Goal: Register for event/course

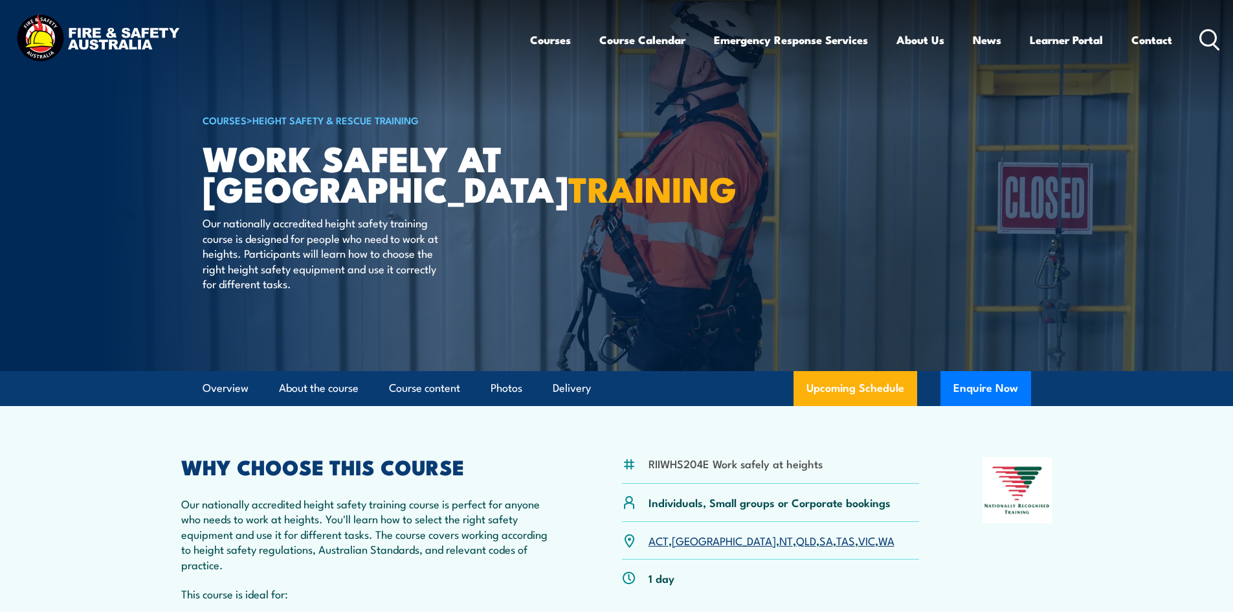
click at [1206, 35] on icon at bounding box center [1210, 39] width 21 height 21
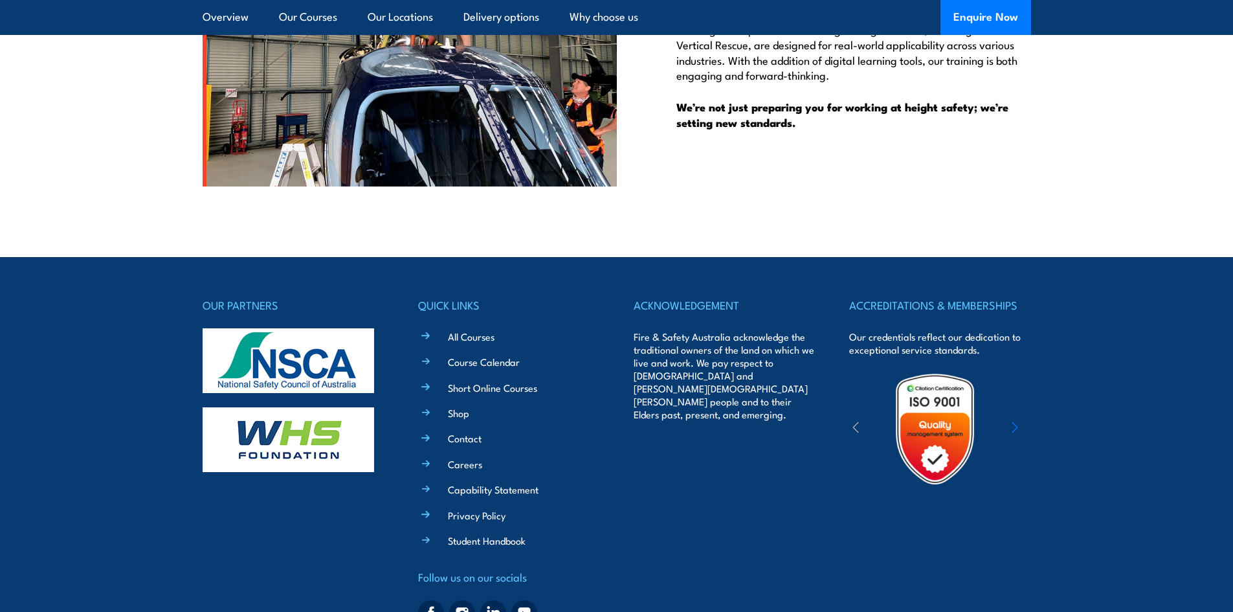
scroll to position [3590, 0]
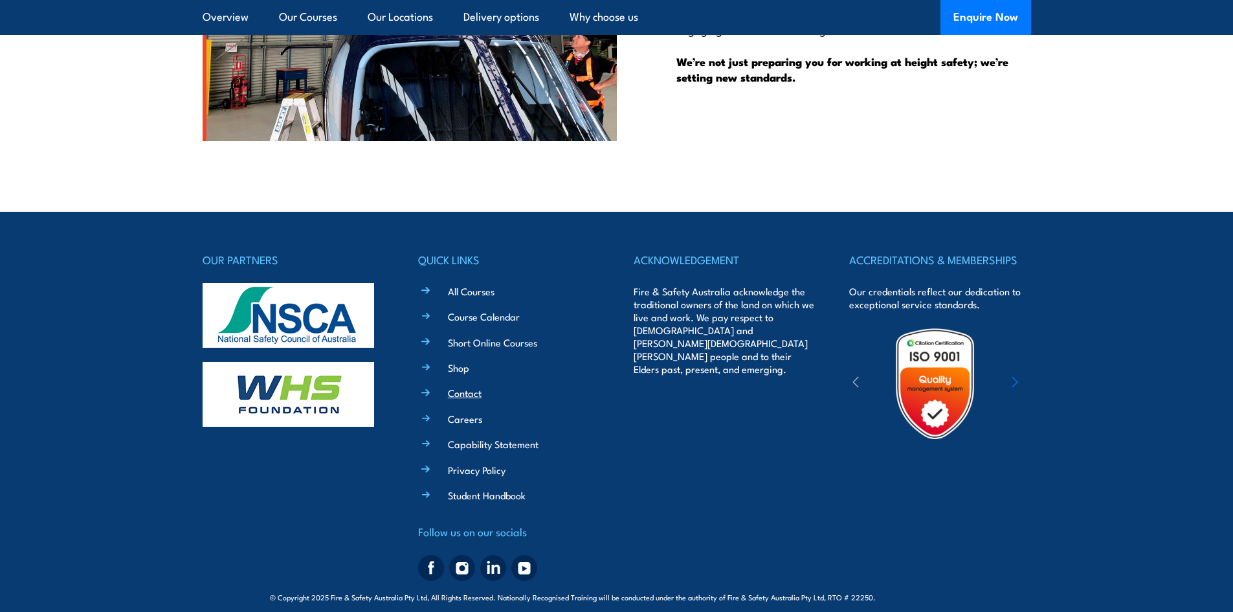
click at [462, 386] on link "Contact" at bounding box center [465, 393] width 34 height 14
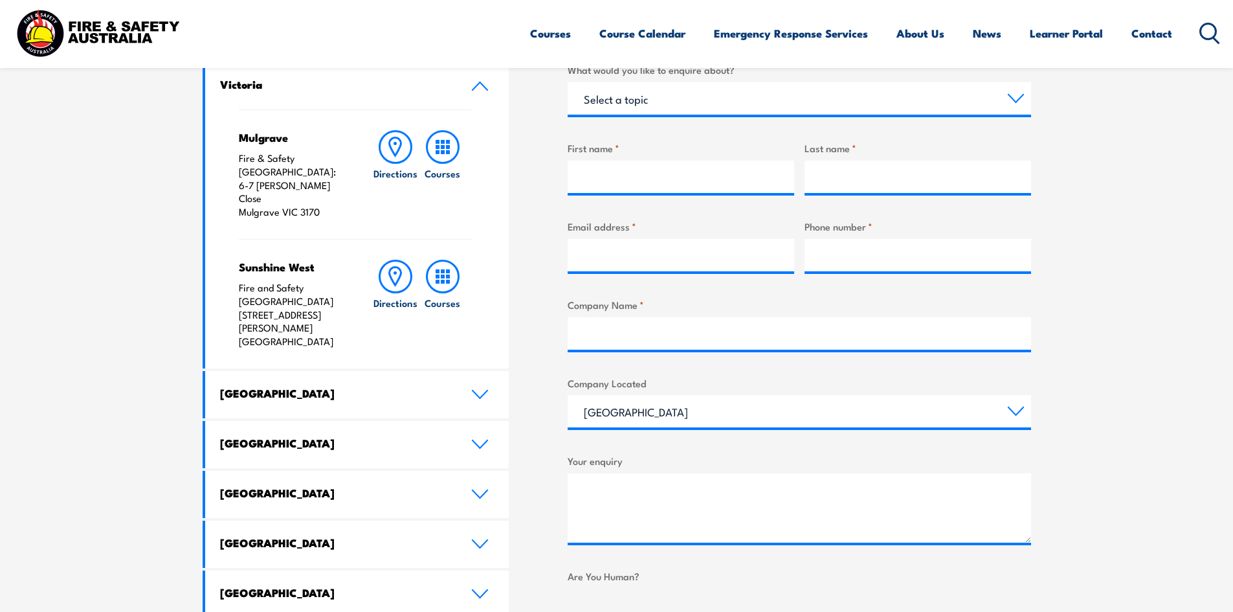
scroll to position [534, 0]
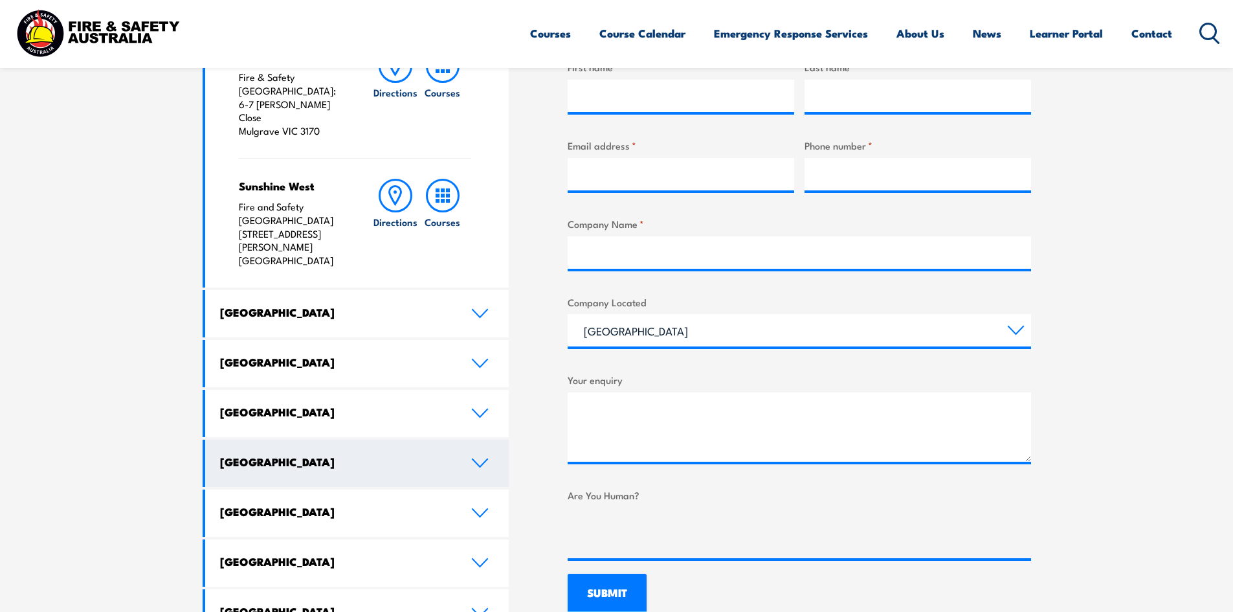
click at [477, 459] on icon at bounding box center [480, 463] width 15 height 8
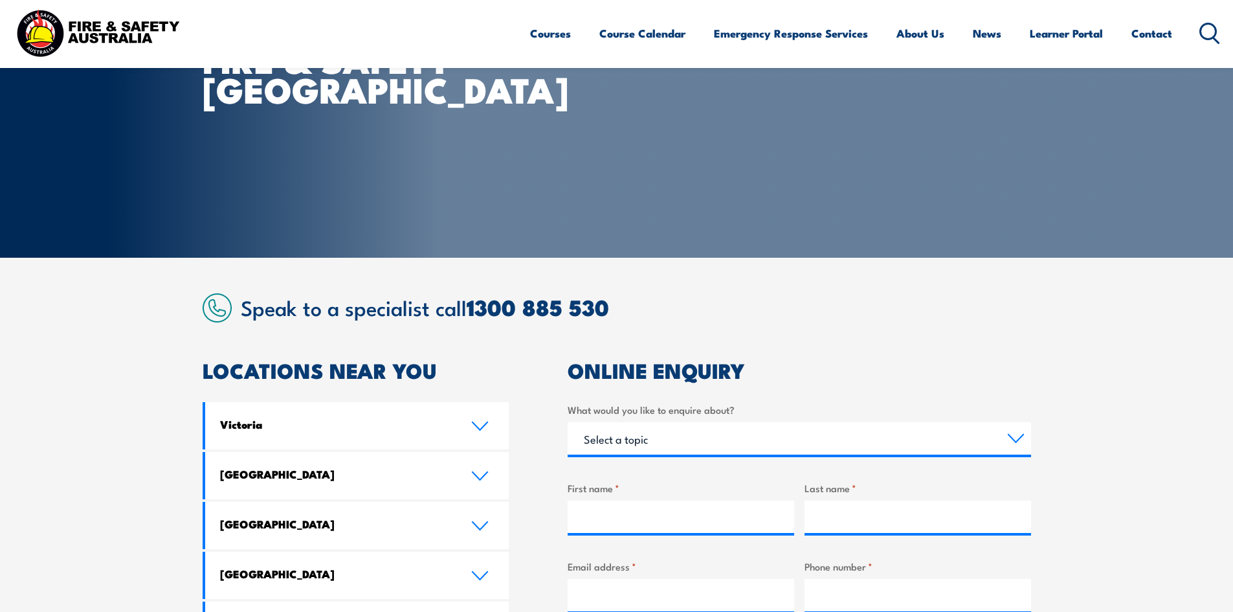
scroll to position [0, 0]
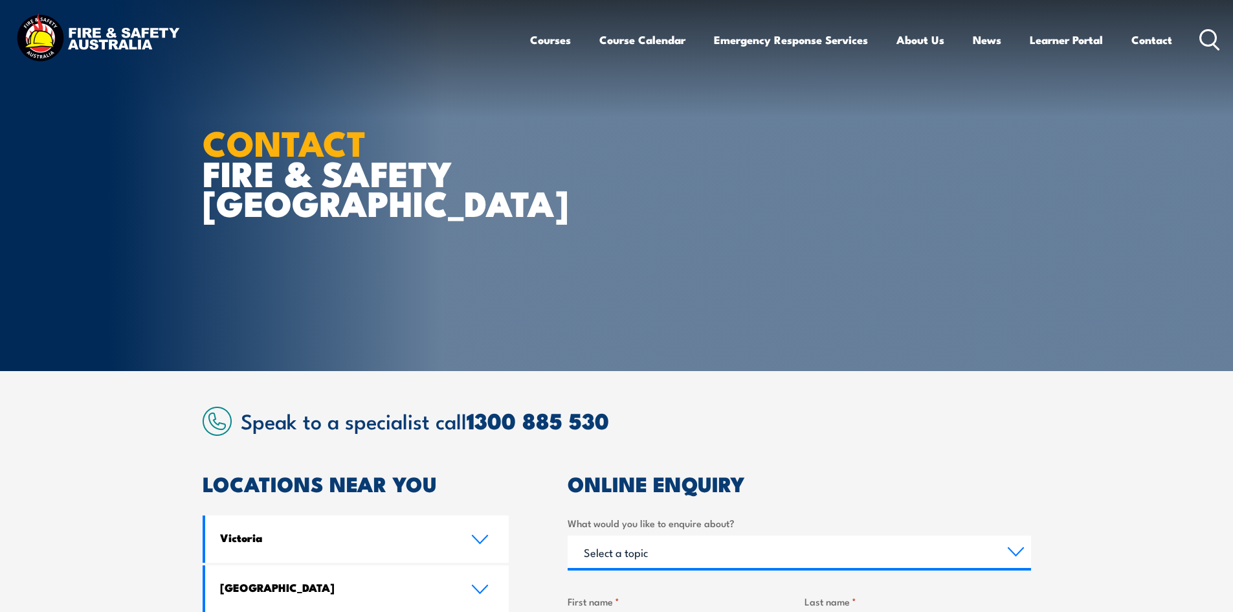
click at [309, 41] on div "Courses Course Calendar Emergency Response Services Services Overview Emergency…" at bounding box center [617, 40] width 1208 height 56
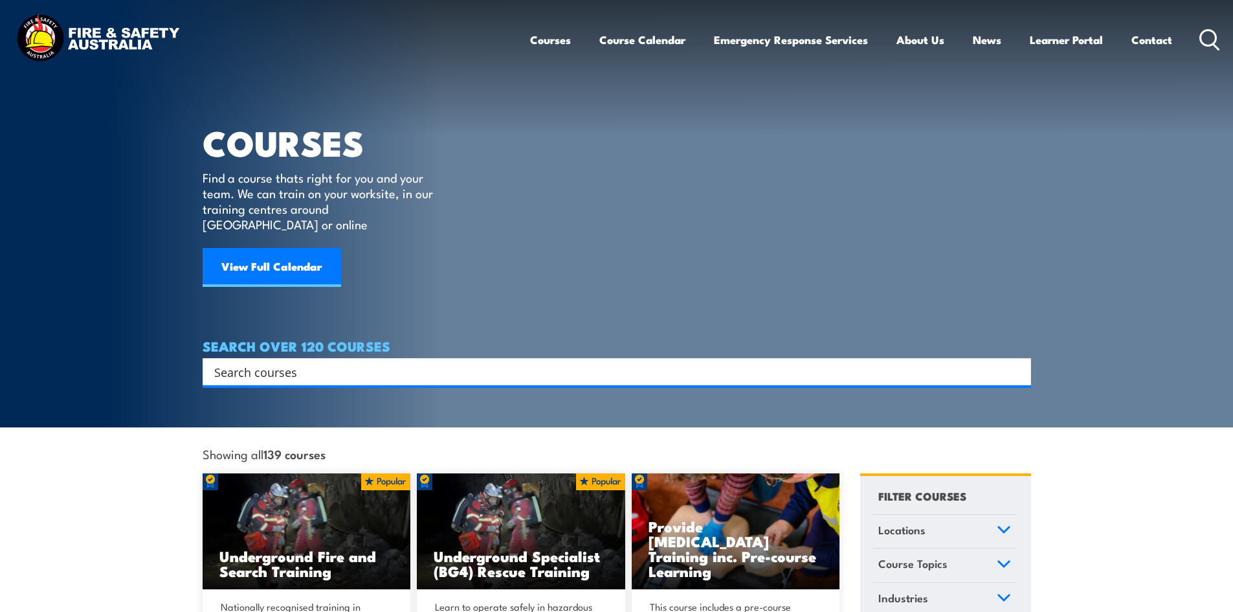
click at [556, 362] on input "Search input" at bounding box center [608, 371] width 789 height 19
type input "scissor lif"
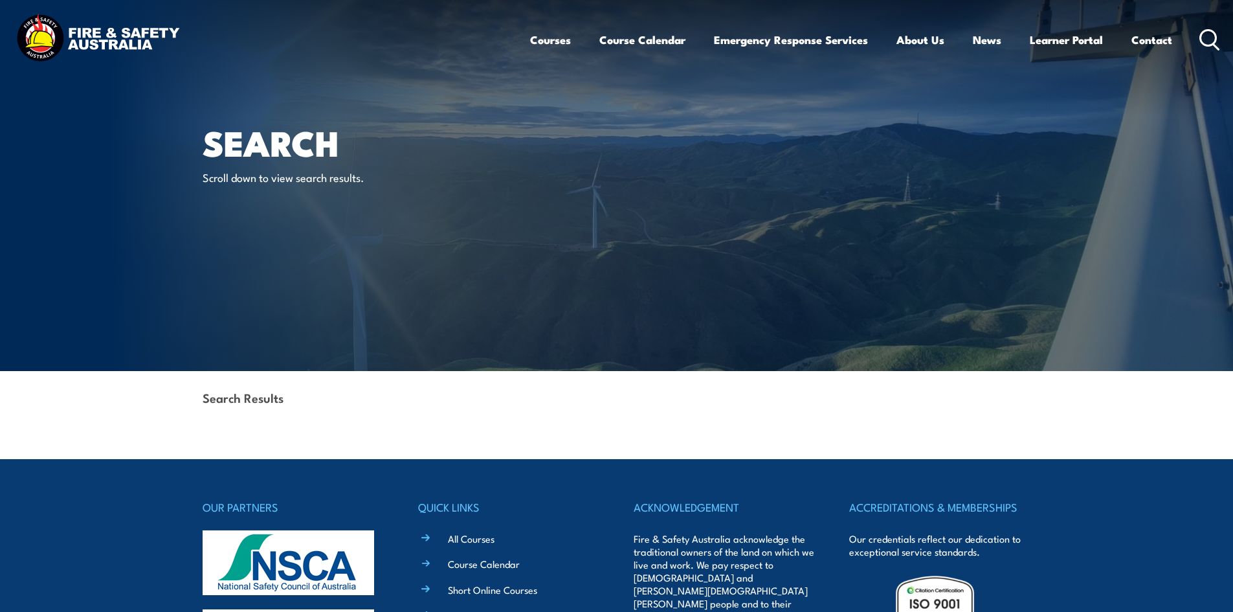
click at [1204, 45] on circle at bounding box center [1209, 38] width 16 height 16
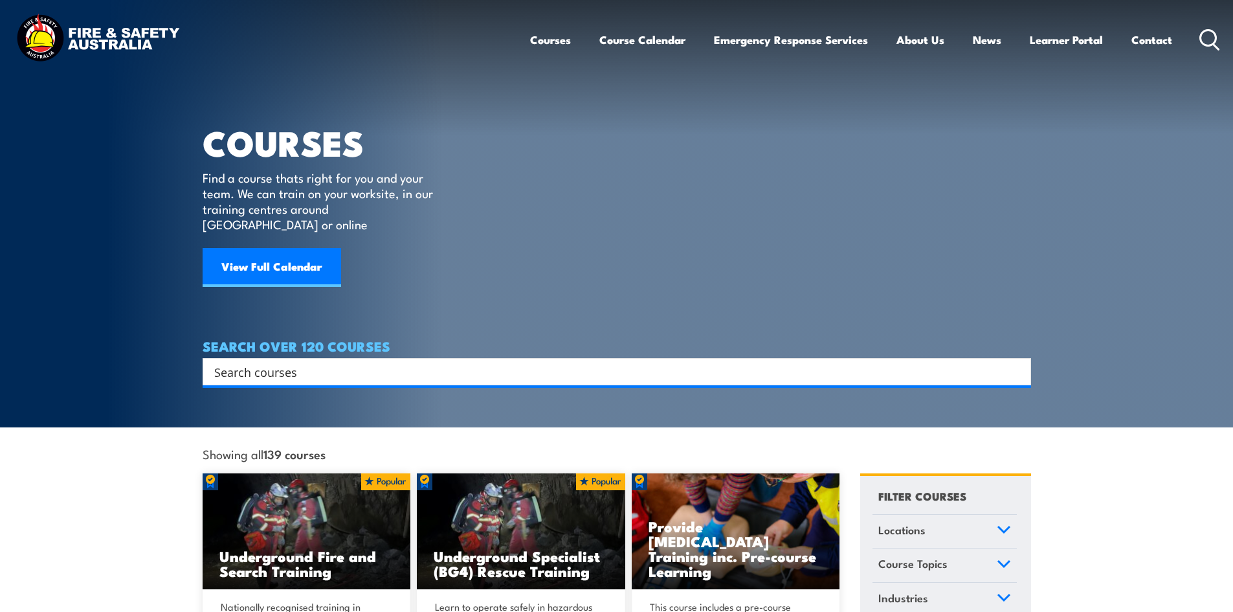
click at [343, 362] on input "Search input" at bounding box center [608, 371] width 789 height 19
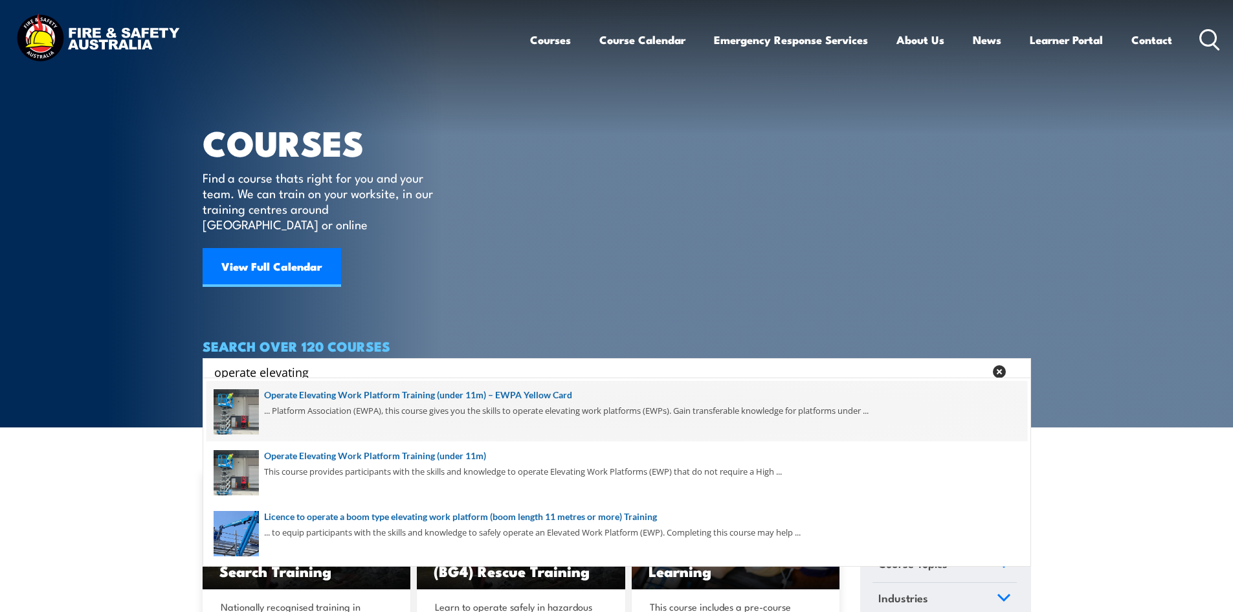
type input "operate elevating"
click at [324, 403] on span at bounding box center [617, 411] width 821 height 61
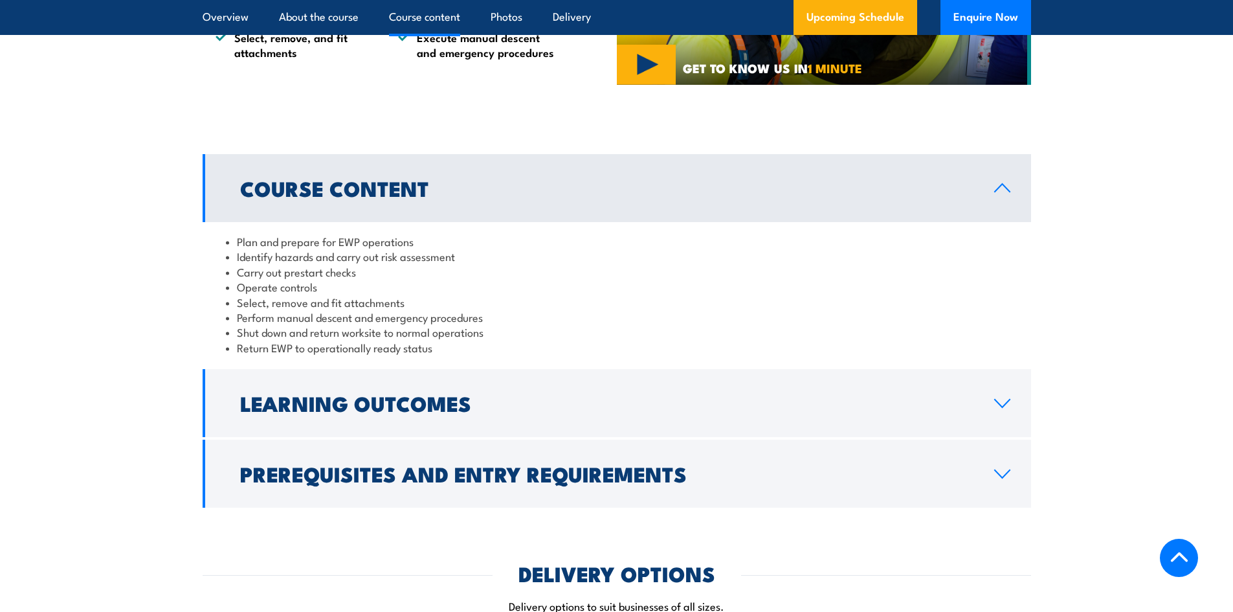
scroll to position [1246, 0]
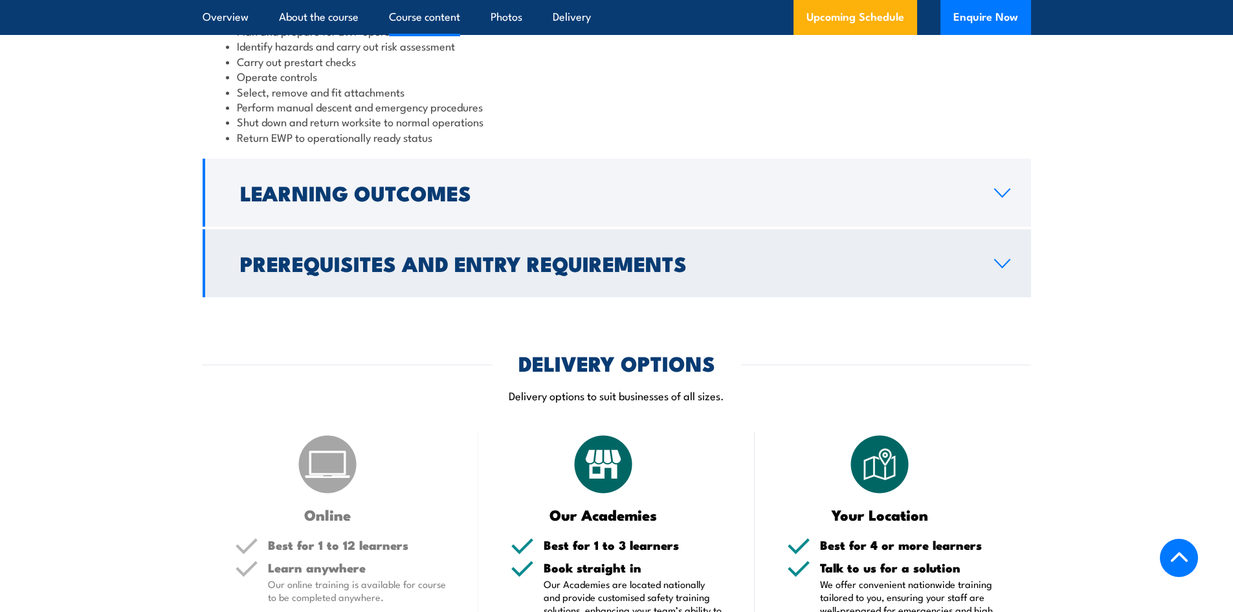
click at [998, 273] on link "Prerequisites and Entry Requirements" at bounding box center [617, 263] width 829 height 68
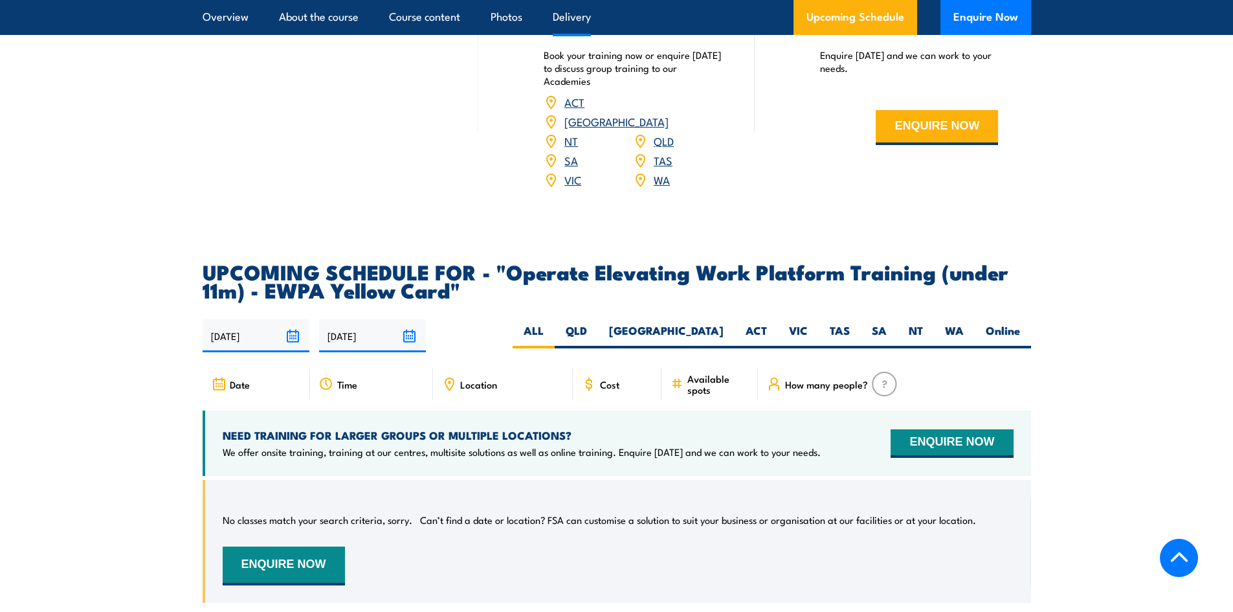
scroll to position [2088, 0]
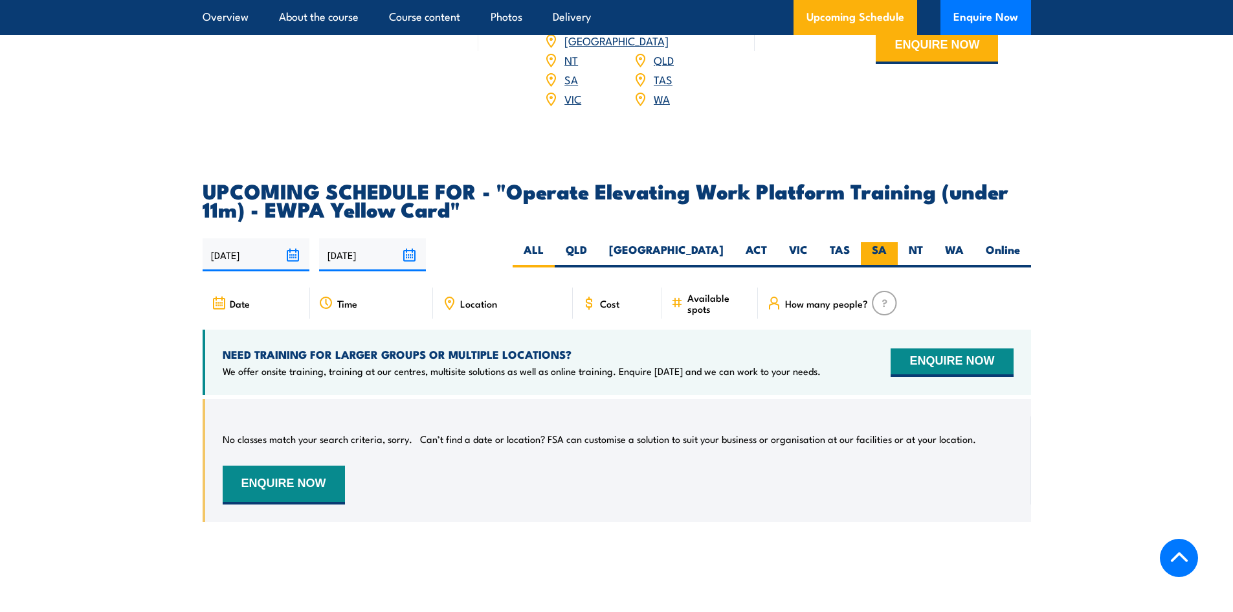
click at [879, 242] on label "SA" at bounding box center [879, 254] width 37 height 25
click at [887, 242] on input "SA" at bounding box center [891, 246] width 8 height 8
radio input "true"
